Goal: Register for event/course

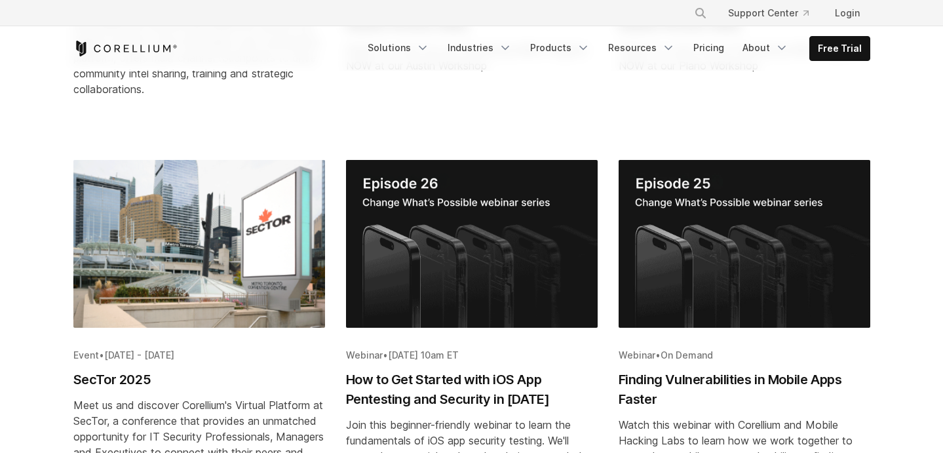
scroll to position [564, 0]
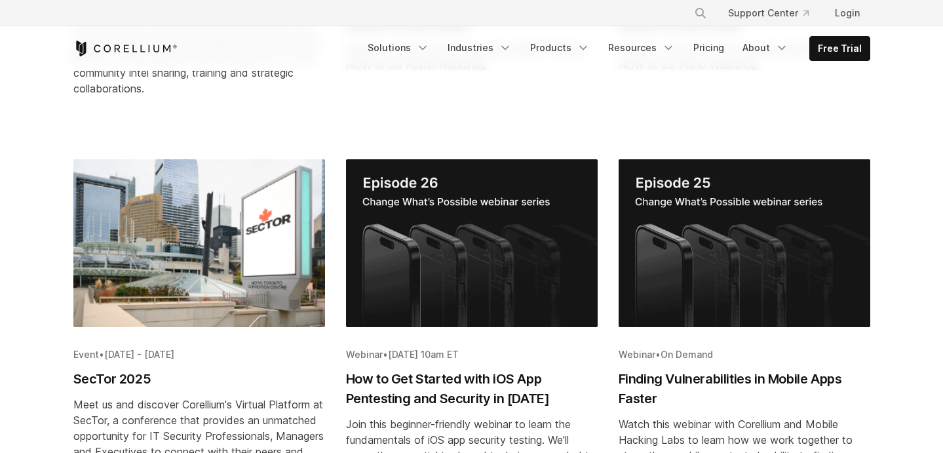
click at [497, 247] on img "Blog post summary: How to Get Started with iOS App Pentesting and Security in 2…" at bounding box center [472, 243] width 252 height 168
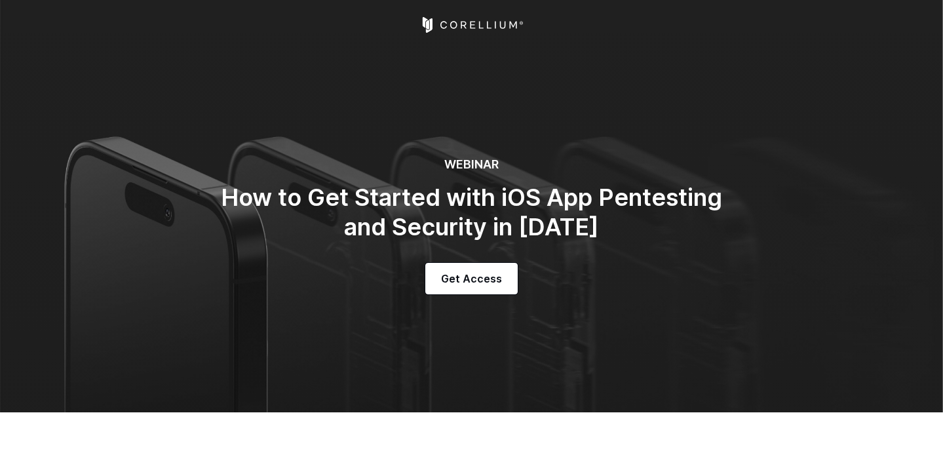
select select "**********"
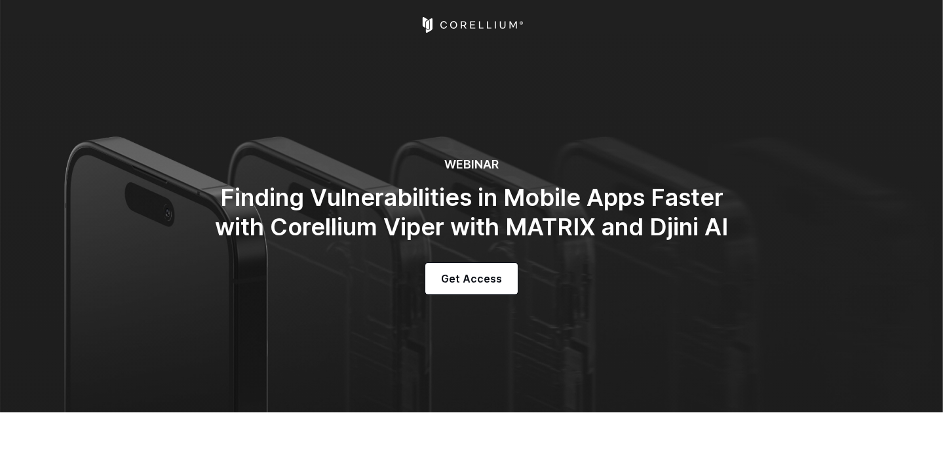
select select "**********"
